Goal: Ask a question: Seek information or help from site administrators or community

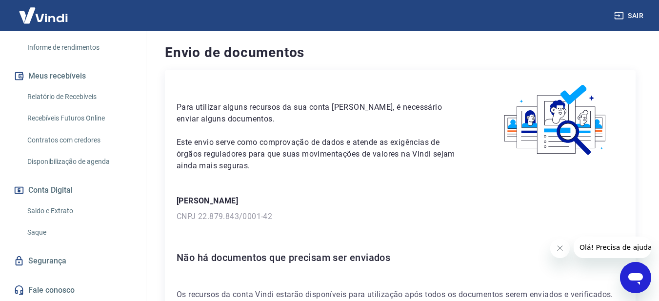
click at [622, 244] on span "Olá! Precisa de ajuda?" at bounding box center [617, 248] width 76 height 8
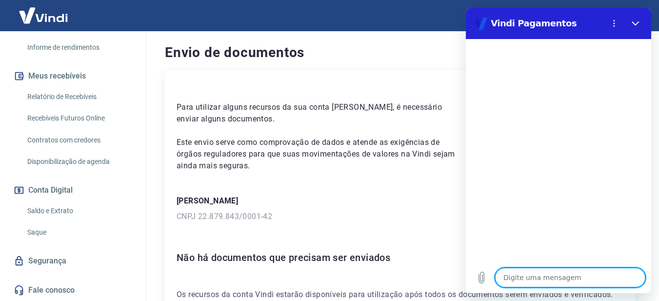
type textarea "c"
type textarea "x"
type textarea "co"
type textarea "x"
type textarea "con"
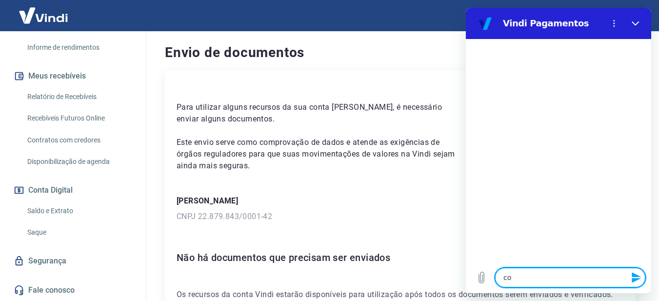
type textarea "x"
type textarea "cont"
type textarea "x"
type textarea "conta"
type textarea "x"
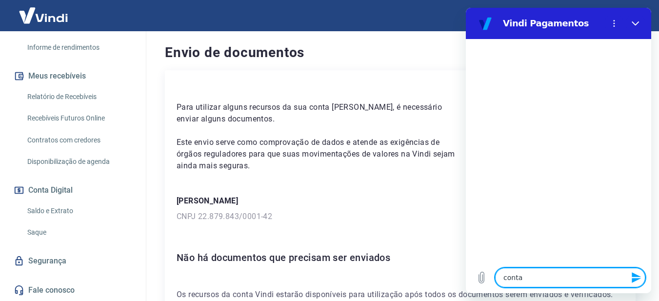
type textarea "conta"
type textarea "x"
type textarea "conta b"
type textarea "x"
type textarea "conta bl"
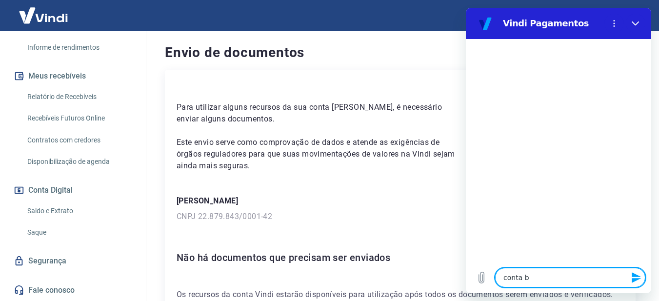
type textarea "x"
type textarea "conta blo"
type textarea "x"
type textarea "conta bloq"
type textarea "x"
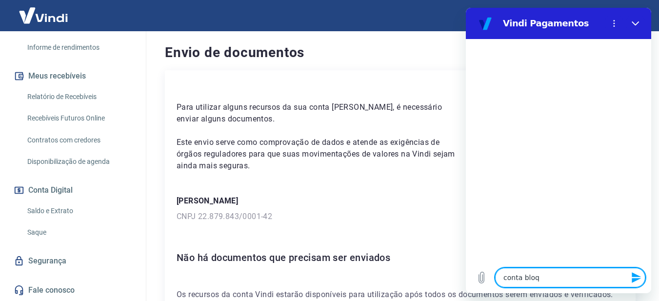
type textarea "conta bloqu"
type textarea "x"
type textarea "conta bloque"
type textarea "x"
type textarea "conta bloquea"
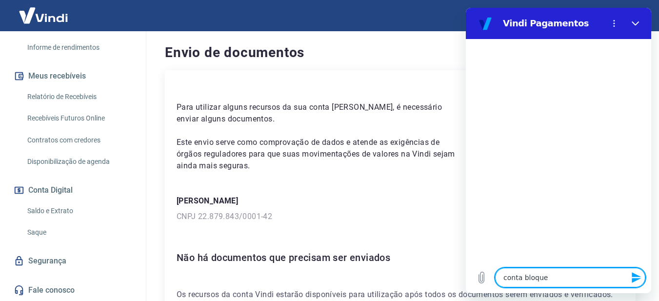
type textarea "x"
type textarea "conta bloquead"
type textarea "x"
type textarea "conta bloqueada"
type textarea "x"
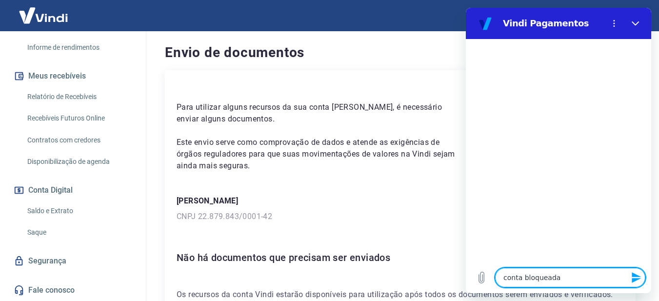
type textarea "conta bloqueada"
click at [638, 281] on icon "Enviar mensagem" at bounding box center [637, 278] width 12 height 12
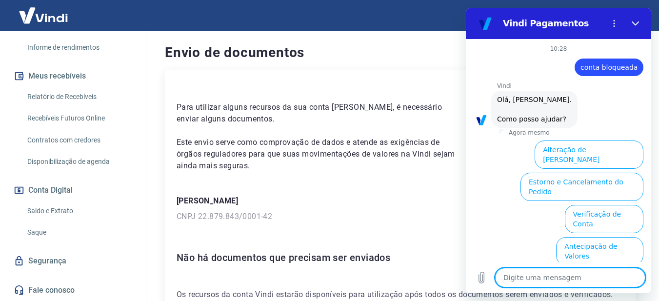
scroll to position [79, 0]
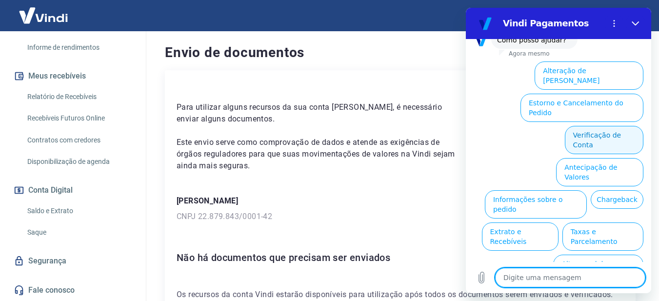
click at [611, 126] on button "Verificação de Conta" at bounding box center [604, 140] width 79 height 28
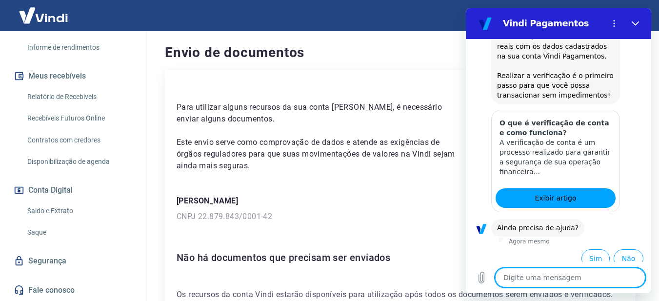
scroll to position [176, 0]
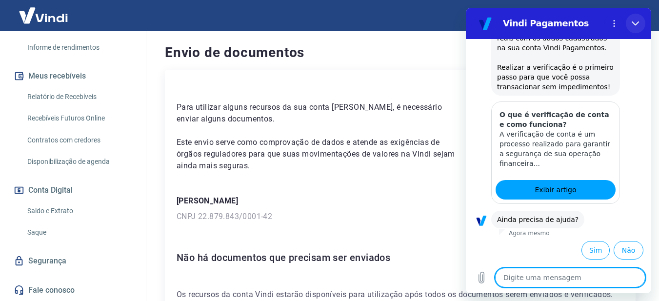
click at [634, 20] on icon "Fechar" at bounding box center [636, 24] width 8 height 8
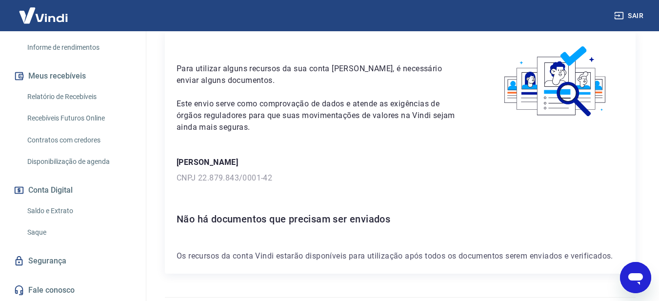
scroll to position [65, 0]
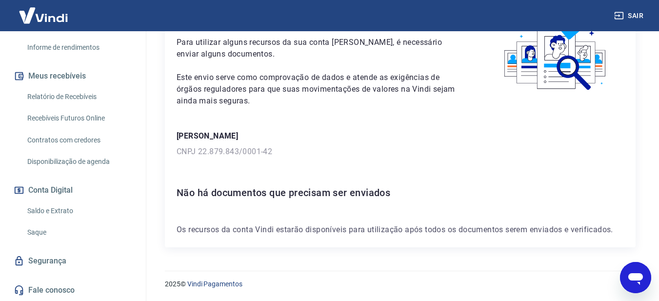
click at [38, 288] on link "Fale conosco" at bounding box center [73, 290] width 123 height 21
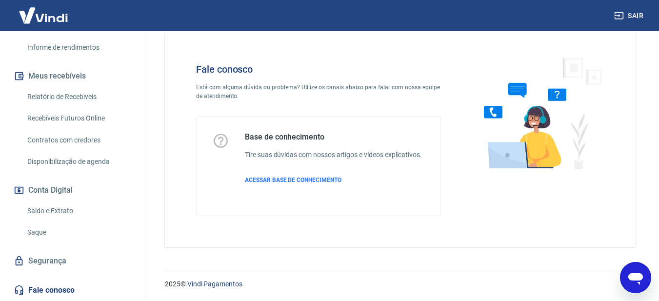
scroll to position [19, 0]
click at [289, 178] on span "ACESSAR BASE DE CONHECIMENTO" at bounding box center [293, 180] width 97 height 7
drag, startPoint x: 630, startPoint y: 276, endPoint x: 767, endPoint y: 494, distance: 258.1
click at [630, 276] on icon "Abrir janela de mensagens" at bounding box center [636, 279] width 15 height 12
type textarea "x"
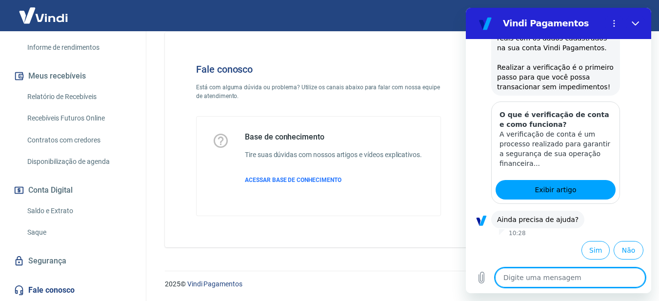
type textarea "t"
type textarea "x"
type textarea "ti"
type textarea "x"
type textarea "tic"
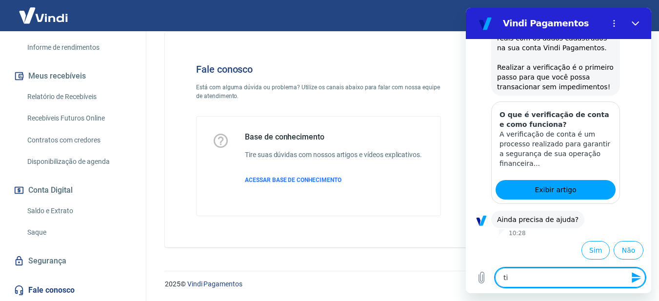
type textarea "x"
type textarea "tick"
type textarea "x"
type textarea "ticke"
type textarea "x"
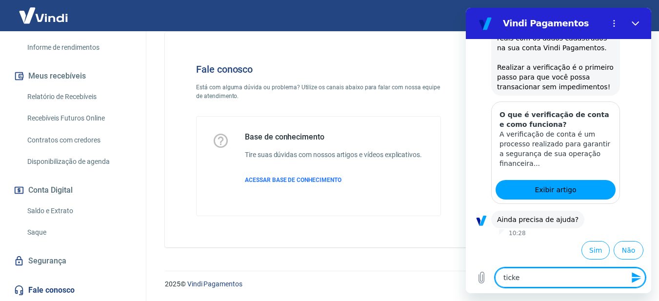
type textarea "ticket"
type textarea "x"
type textarea "ticket"
type textarea "x"
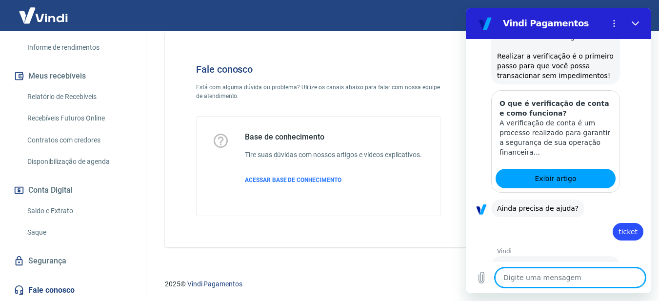
type textarea "x"
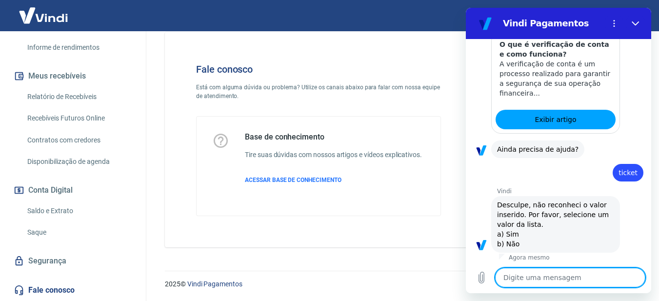
scroll to position [248, 0]
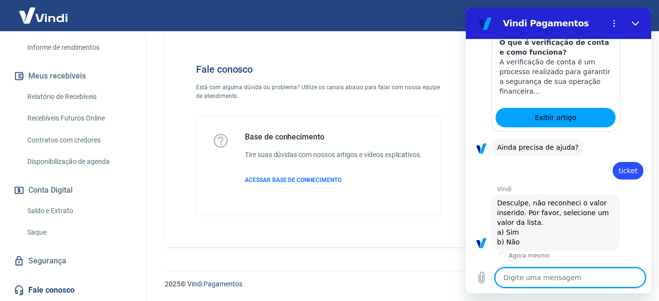
click at [558, 280] on textarea at bounding box center [570, 278] width 150 height 20
type textarea "t"
type textarea "x"
type textarea "ti"
type textarea "x"
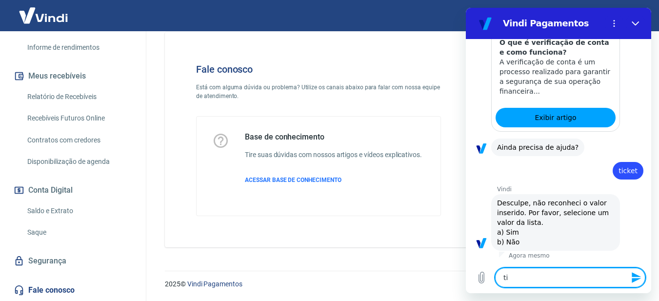
type textarea "tic"
type textarea "x"
type textarea "tick"
type textarea "x"
type textarea "ticke"
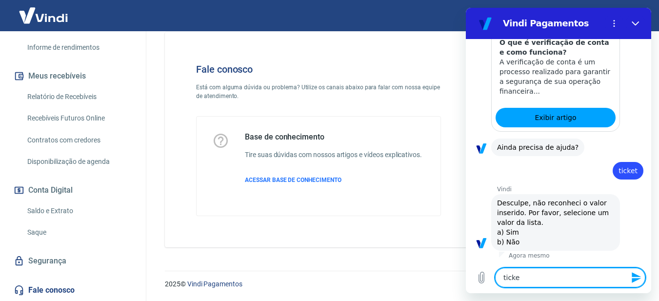
type textarea "x"
type textarea "ticket"
type textarea "x"
type textarea "ticket"
type textarea "x"
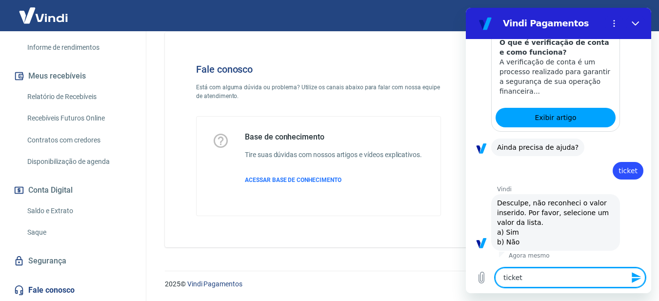
type textarea "ticket d"
type textarea "x"
type textarea "ticket de"
type textarea "x"
type textarea "ticket de"
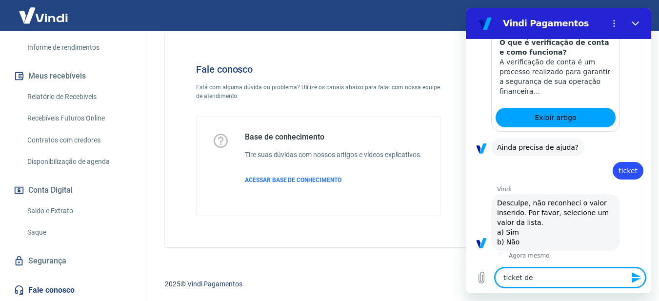
type textarea "x"
type textarea "ticket de s"
type textarea "x"
type textarea "ticket de su"
type textarea "x"
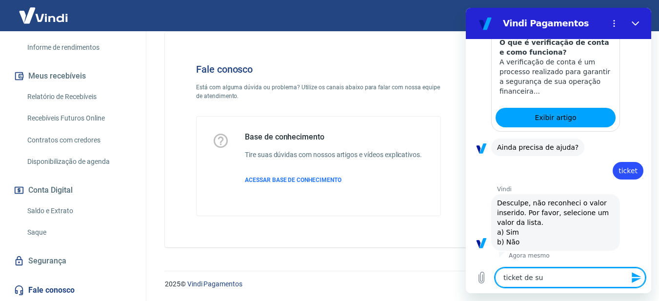
type textarea "ticket de sup"
type textarea "x"
type textarea "ticket de supo"
type textarea "x"
type textarea "ticket de supor"
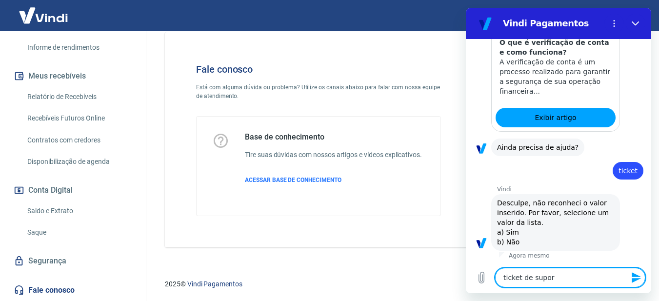
type textarea "x"
type textarea "ticket de suport"
type textarea "x"
type textarea "ticket de suporte"
type textarea "x"
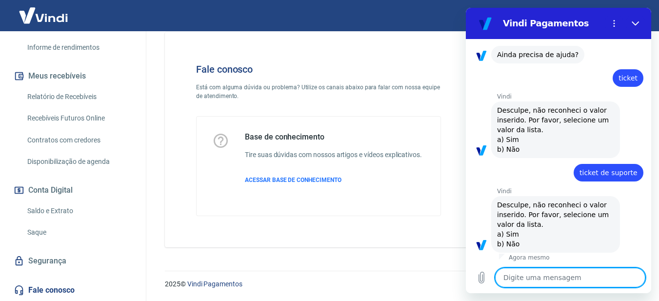
scroll to position [343, 0]
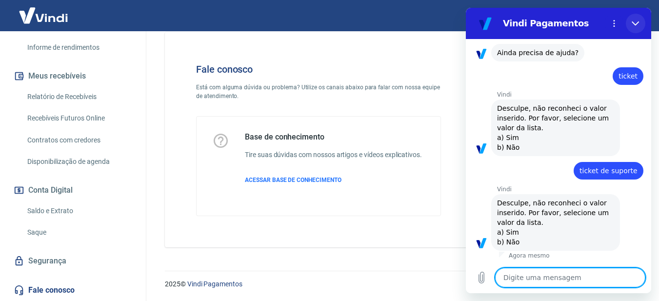
click at [639, 22] on icon "Fechar" at bounding box center [635, 23] width 7 height 4
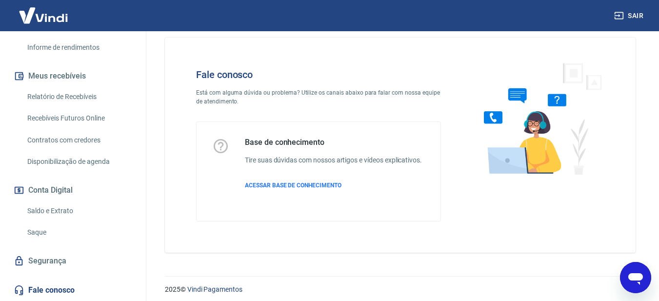
scroll to position [19, 0]
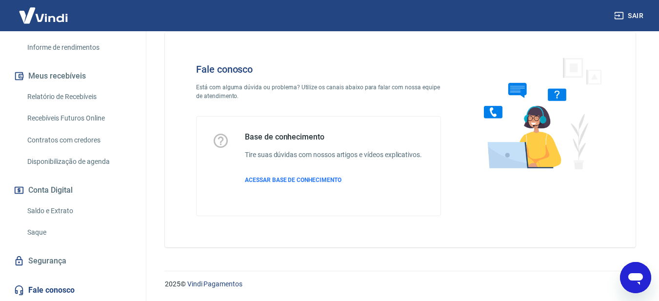
click at [70, 289] on link "Fale conosco" at bounding box center [73, 290] width 123 height 21
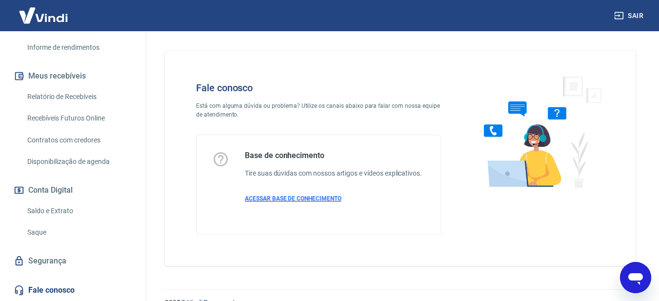
click at [279, 200] on span "ACESSAR BASE DE CONHECIMENTO" at bounding box center [293, 198] width 97 height 7
type textarea "x"
